Goal: Transaction & Acquisition: Purchase product/service

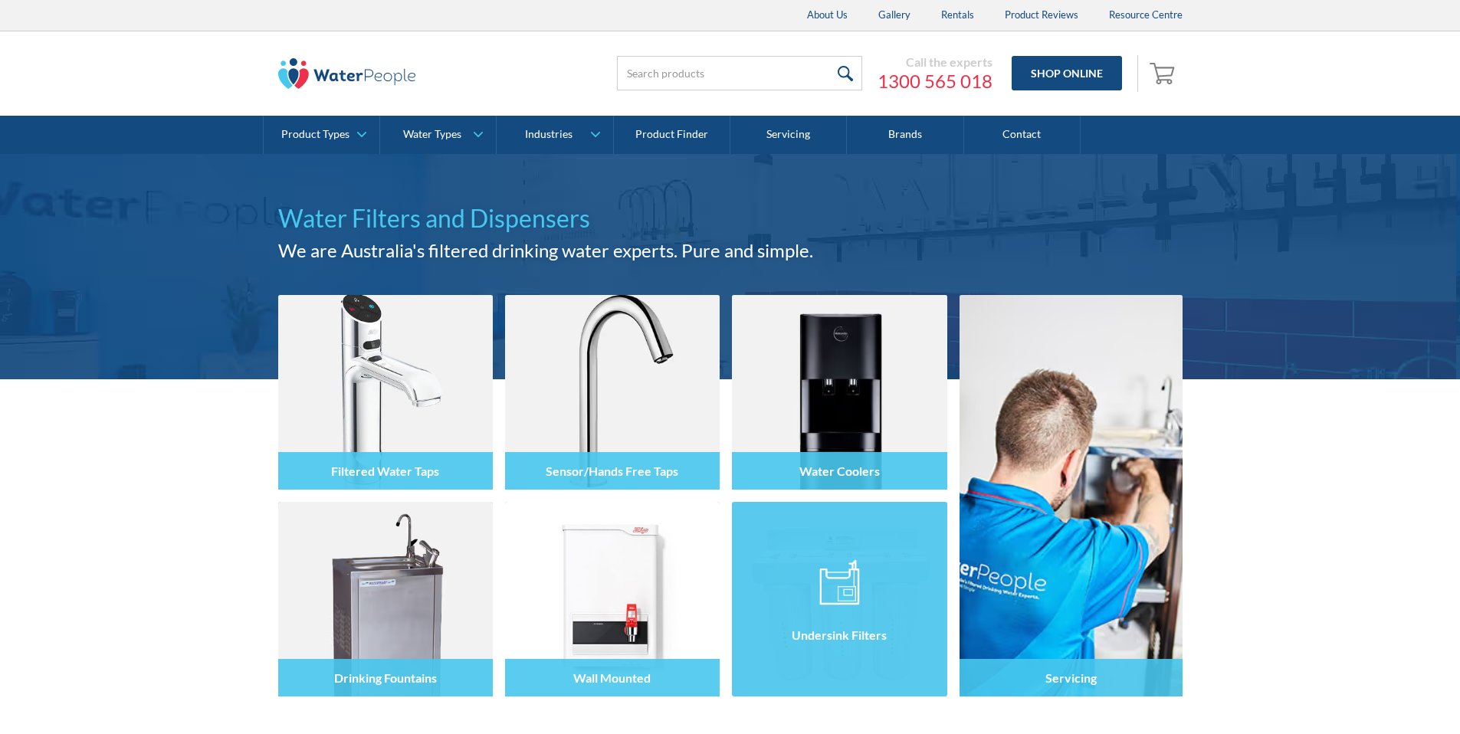
click at [833, 644] on div "Undersink Filters" at bounding box center [839, 635] width 215 height 38
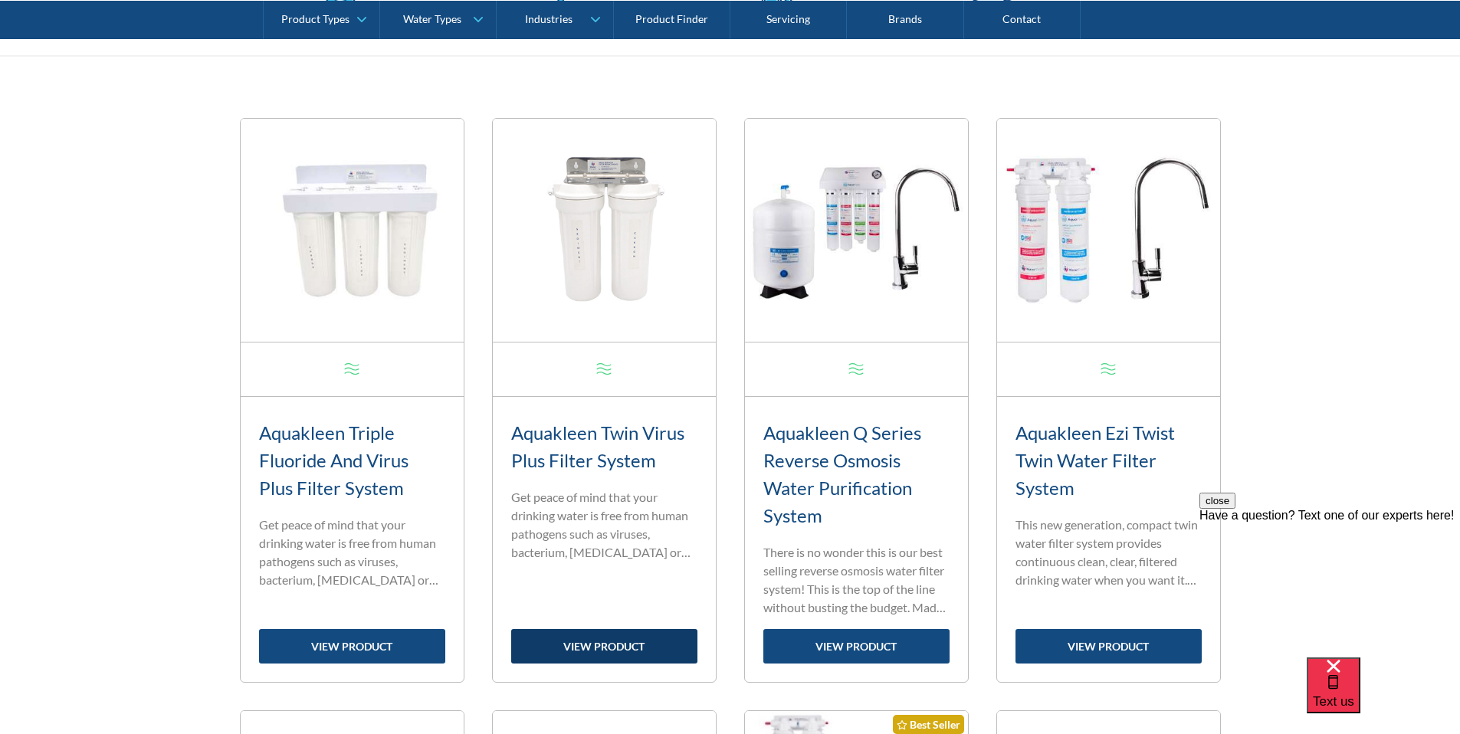
click at [608, 647] on link "view product" at bounding box center [604, 646] width 186 height 34
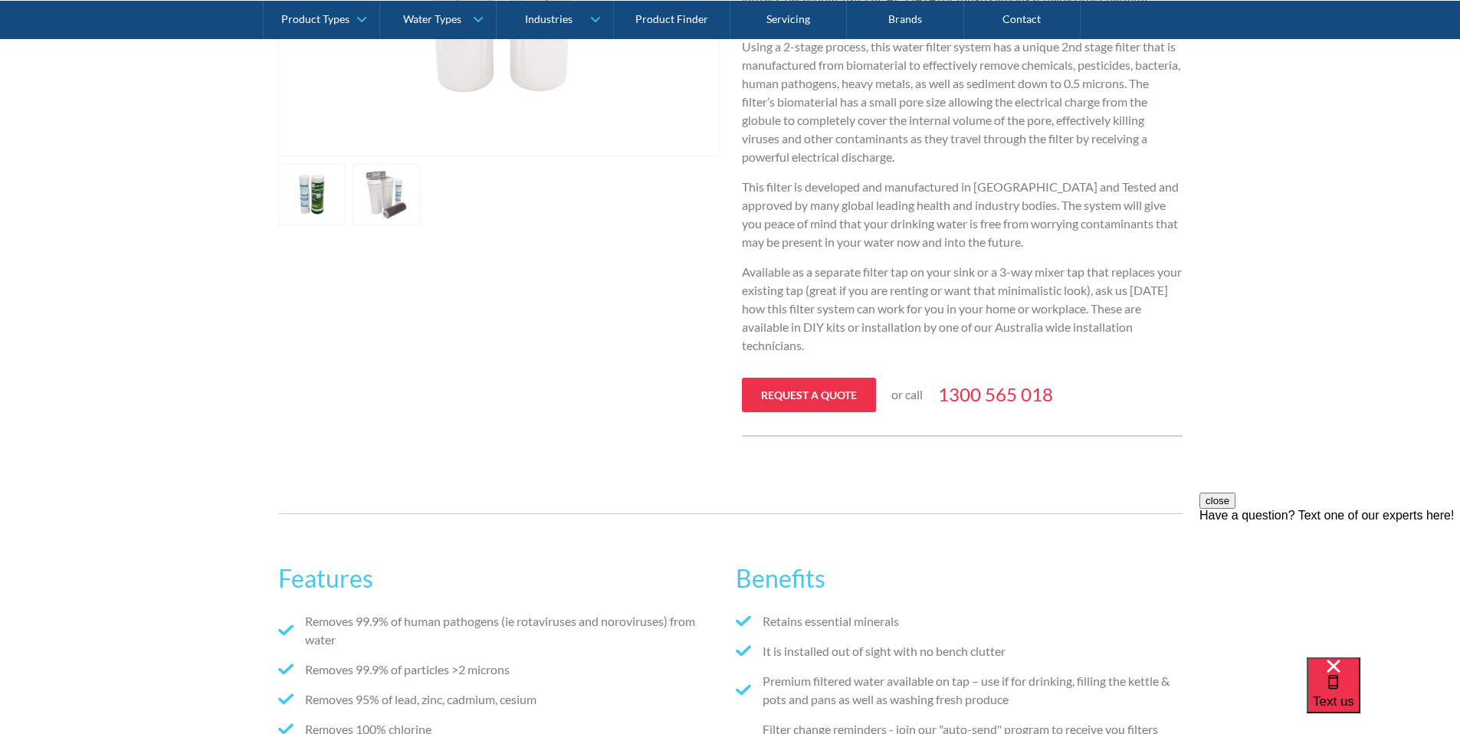
scroll to position [540, 0]
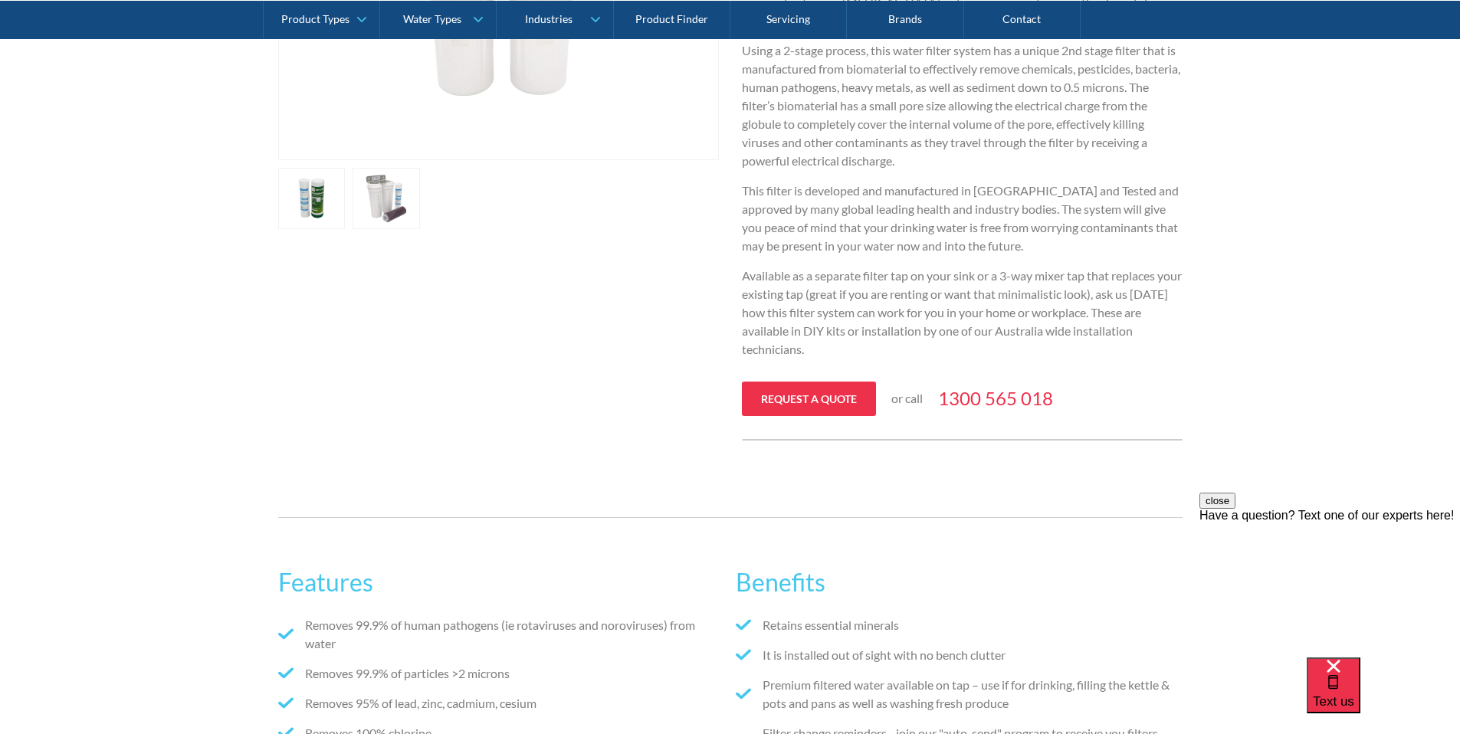
click at [346, 205] on link "open lightbox" at bounding box center [311, 198] width 67 height 61
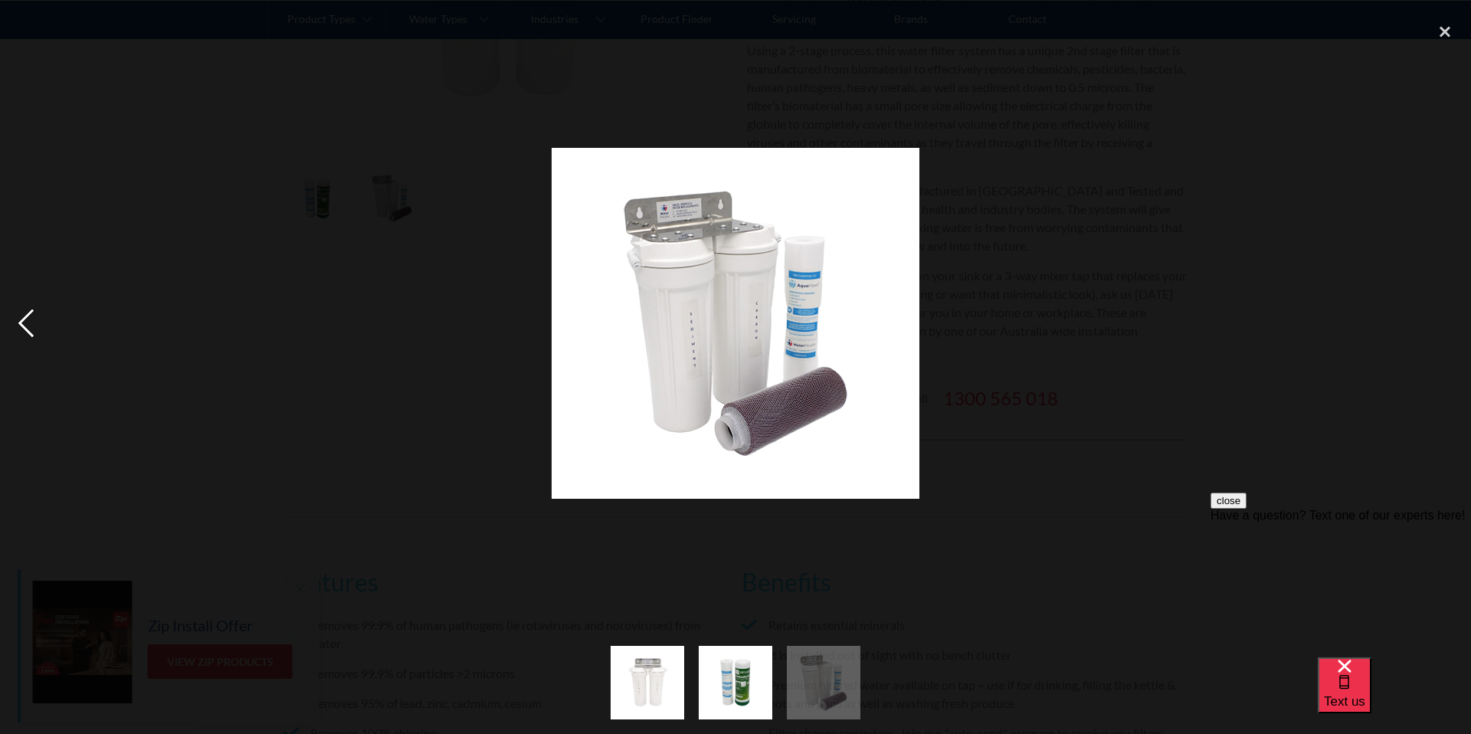
click at [23, 323] on div "previous image" at bounding box center [26, 323] width 52 height 617
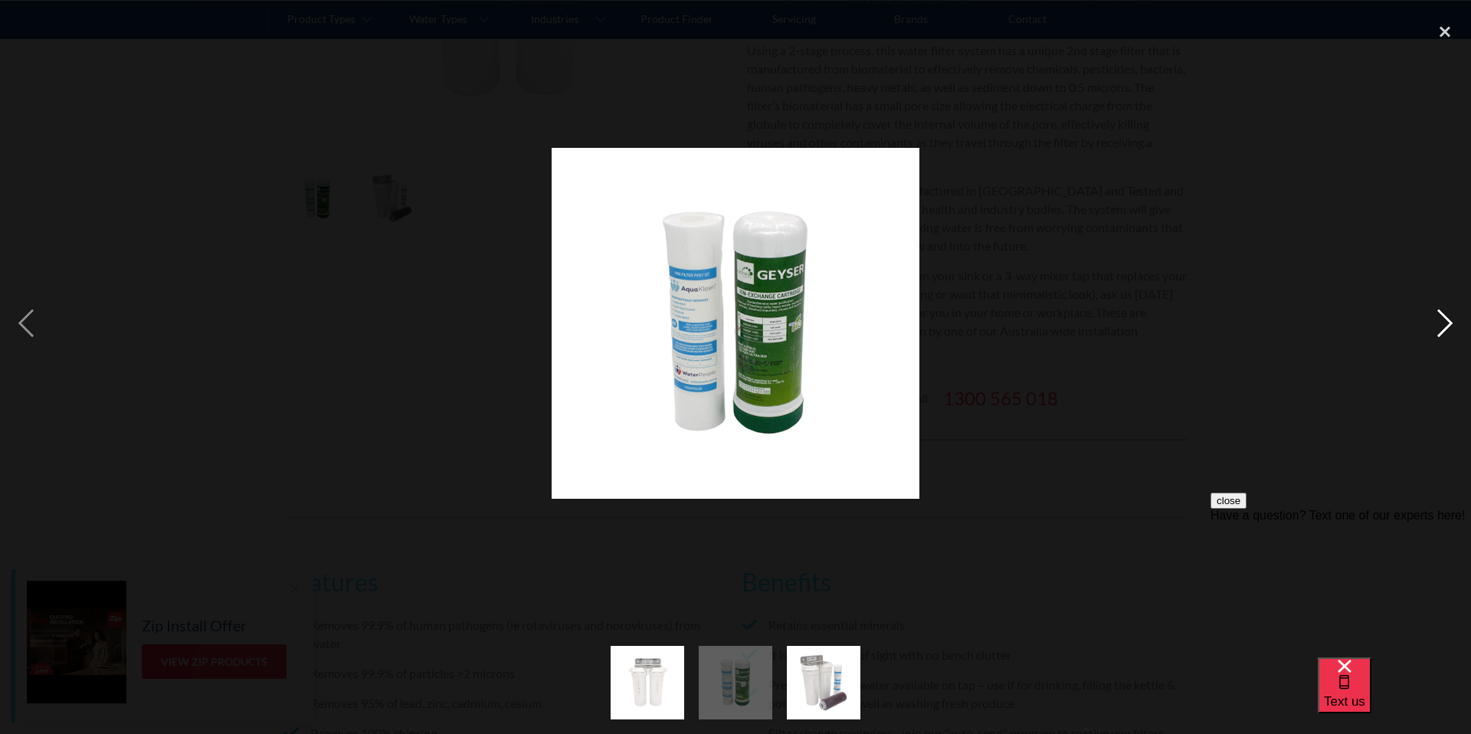
click at [1434, 329] on div "next image" at bounding box center [1445, 323] width 52 height 617
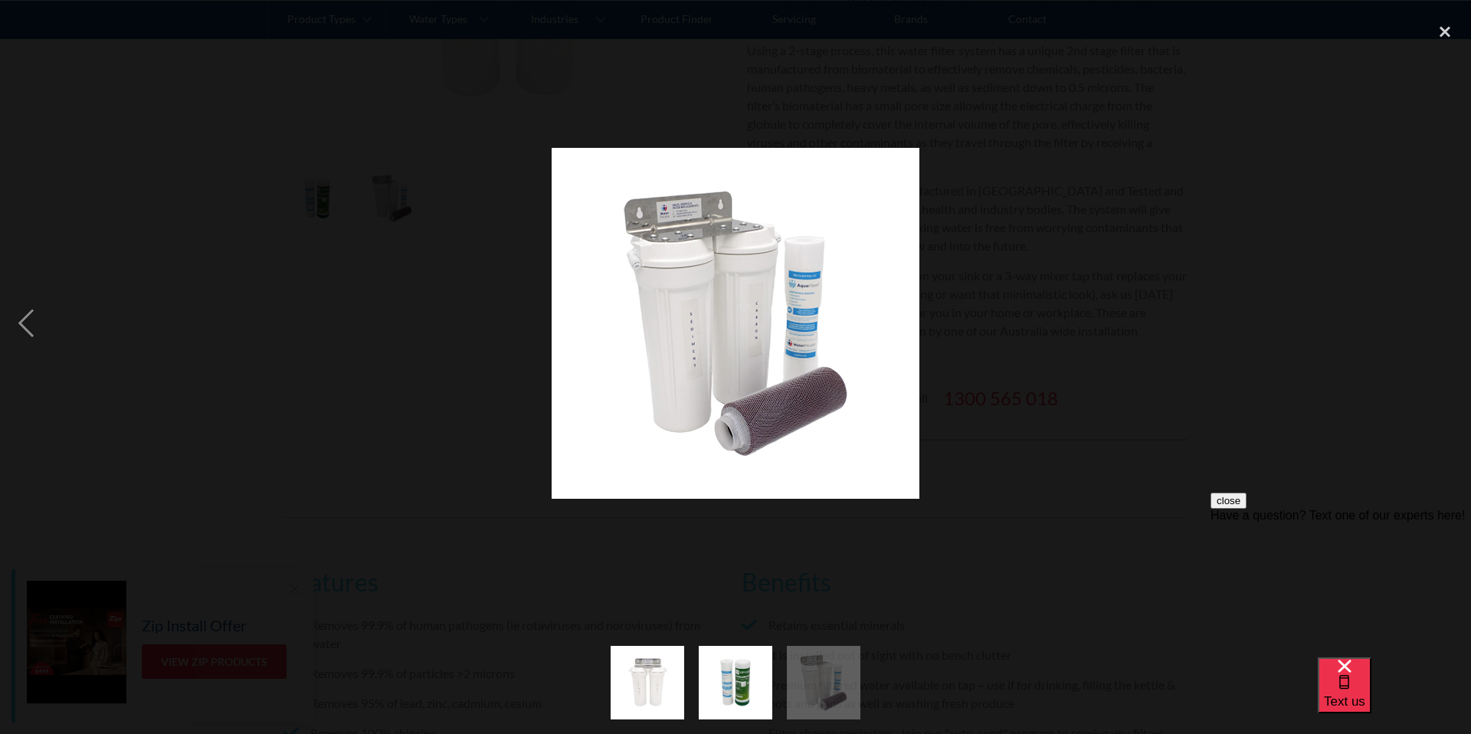
click at [1434, 329] on div "next image" at bounding box center [1445, 323] width 52 height 617
click at [1450, 29] on div "close lightbox" at bounding box center [1445, 32] width 52 height 34
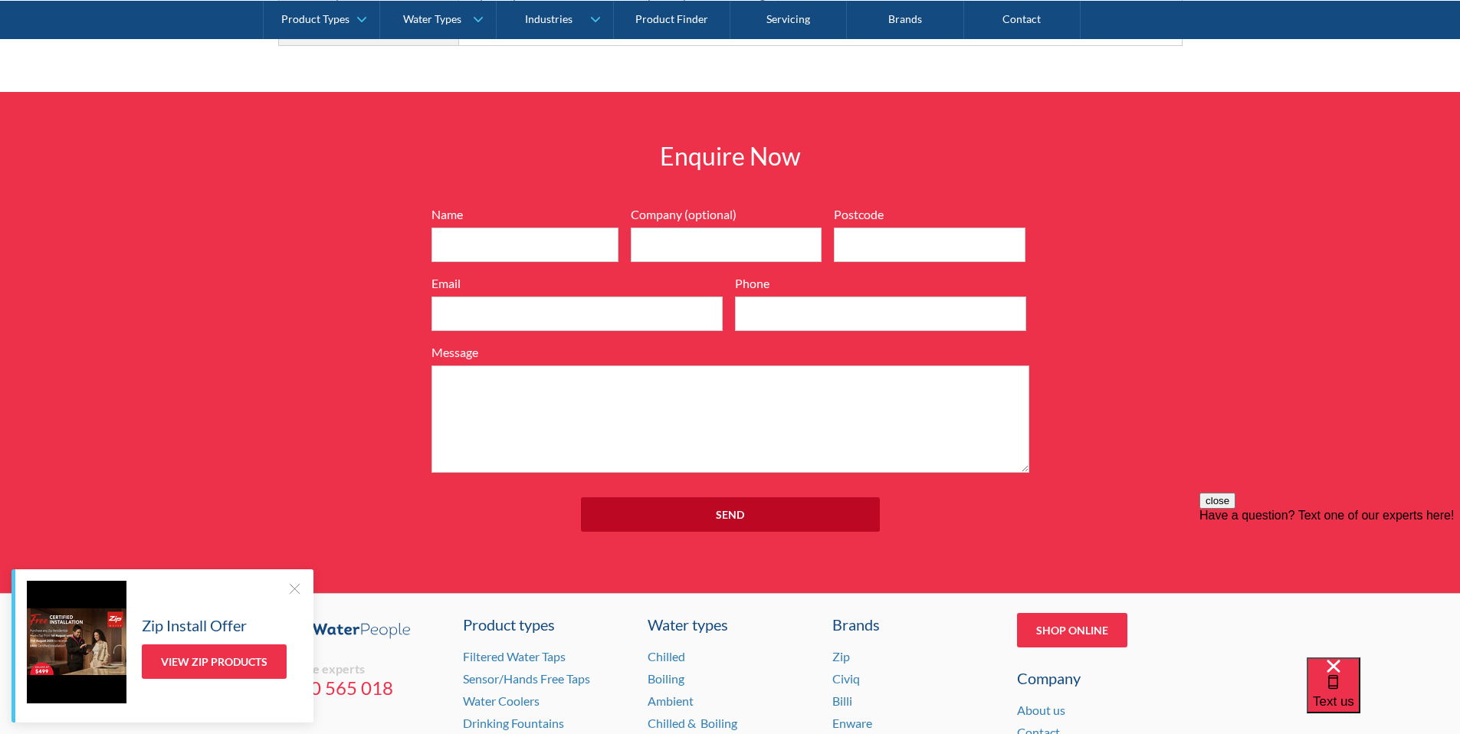
scroll to position [1852, 0]
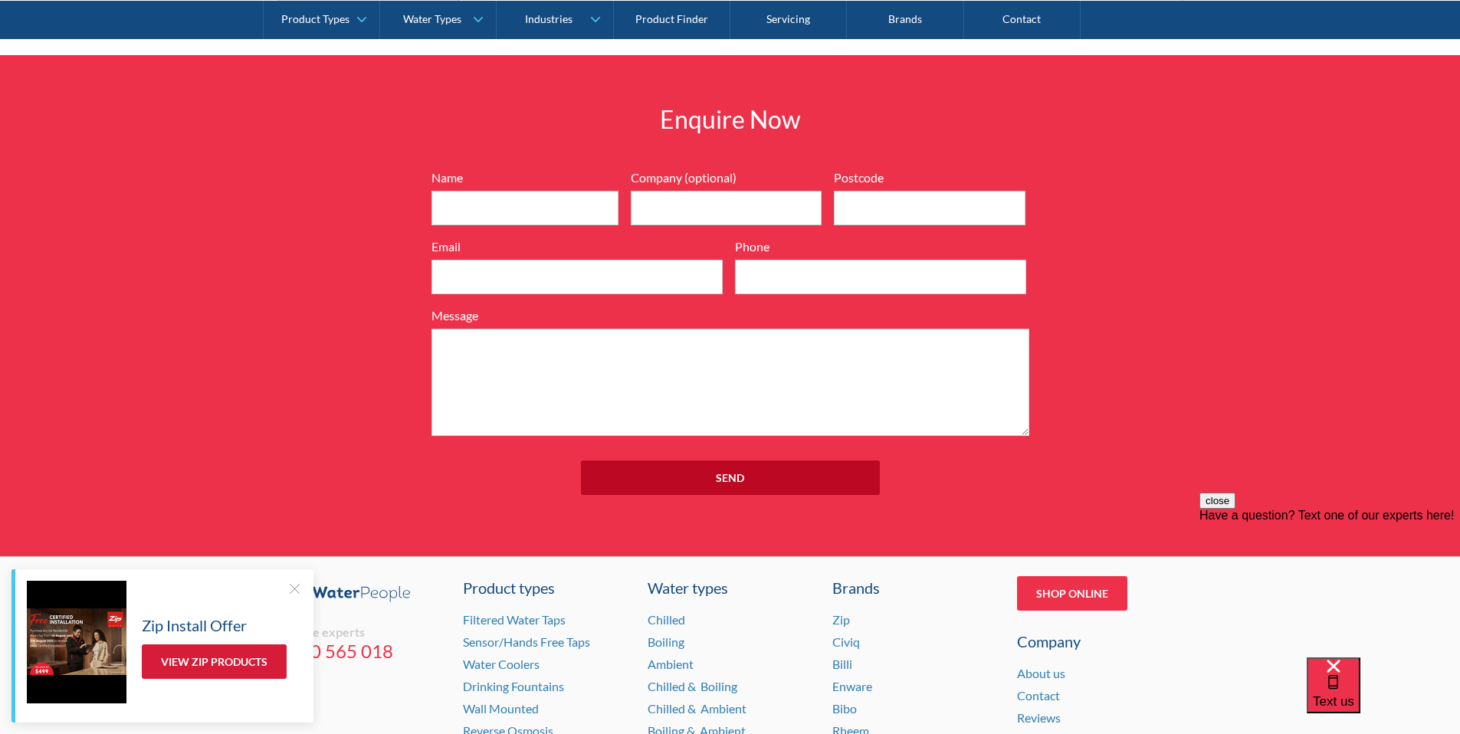
click at [239, 670] on link "View Zip Products" at bounding box center [214, 661] width 145 height 34
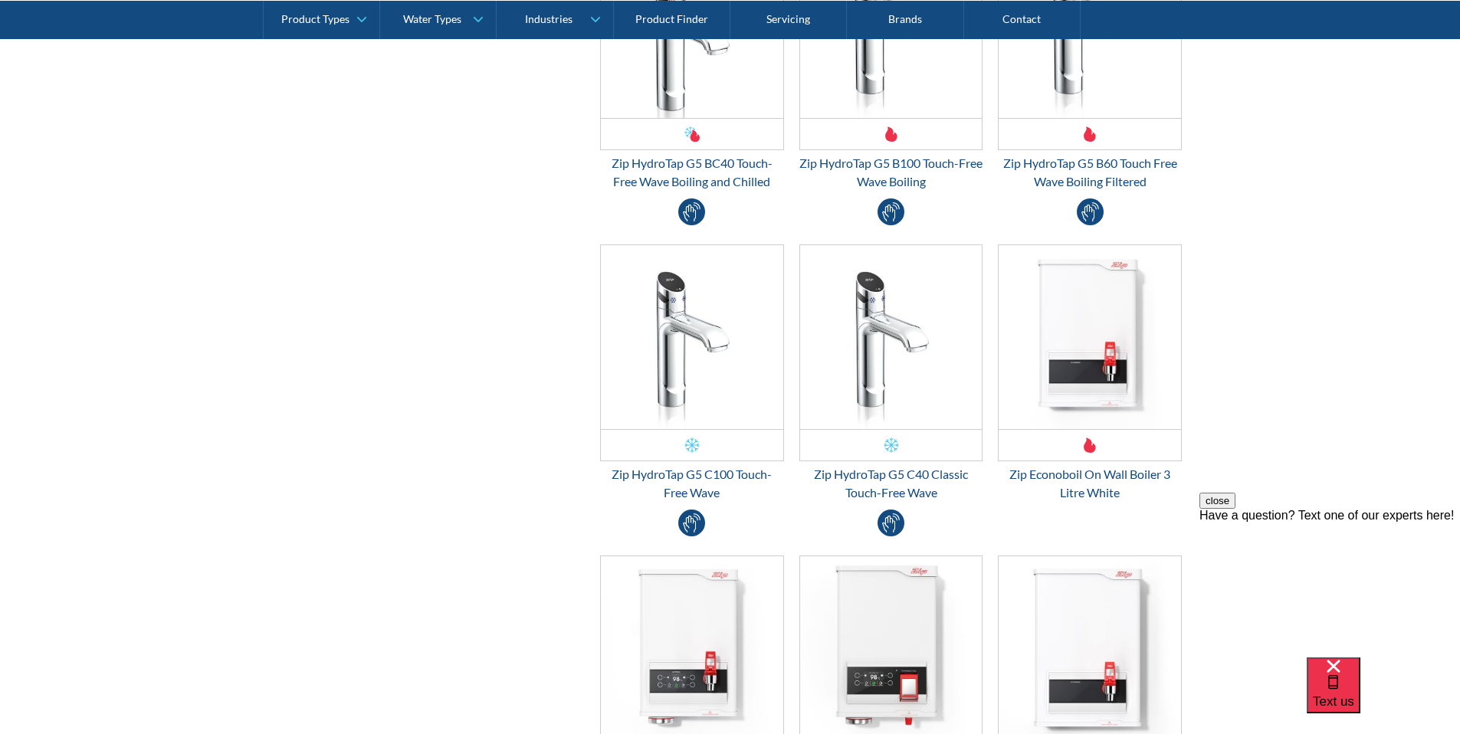
scroll to position [3493, 0]
